Goal: Find contact information: Find contact information

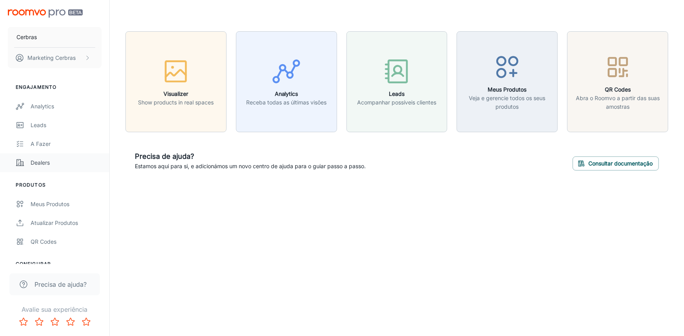
click at [51, 161] on div "Dealers" at bounding box center [66, 163] width 71 height 9
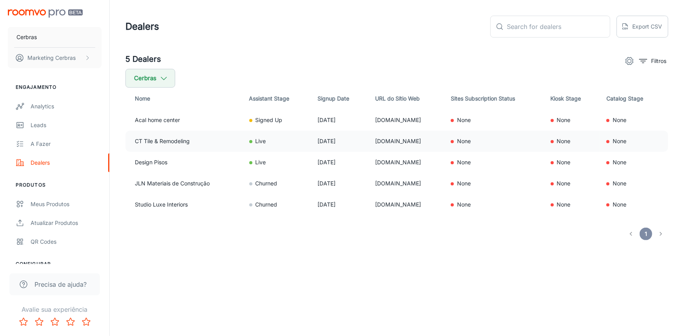
click at [158, 145] on td "CT Tile & Remodeling" at bounding box center [184, 141] width 118 height 21
click at [158, 142] on td "CT Tile & Remodeling" at bounding box center [184, 141] width 118 height 21
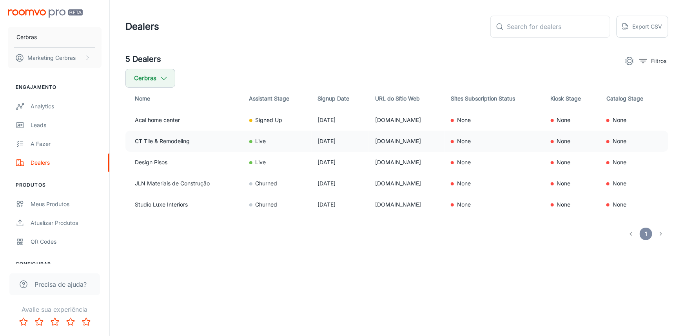
click at [403, 140] on td "[DOMAIN_NAME]" at bounding box center [407, 141] width 76 height 21
copy td "[DOMAIN_NAME]"
click at [394, 164] on td "[DOMAIN_NAME]" at bounding box center [407, 162] width 76 height 21
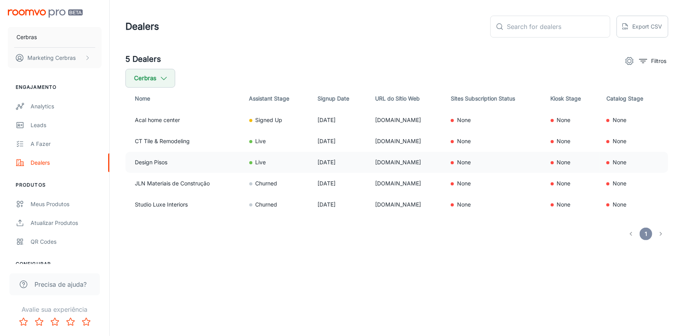
click at [392, 163] on td "[DOMAIN_NAME]" at bounding box center [407, 162] width 76 height 21
copy td "[DOMAIN_NAME]"
